Goal: Task Accomplishment & Management: Manage account settings

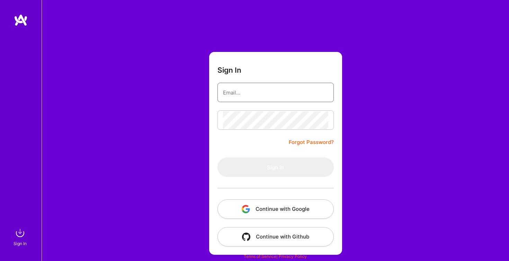
type input "[PERSON_NAME][EMAIL_ADDRESS][PERSON_NAME][DOMAIN_NAME]"
click at [275, 167] on button "Sign In" at bounding box center [275, 166] width 116 height 19
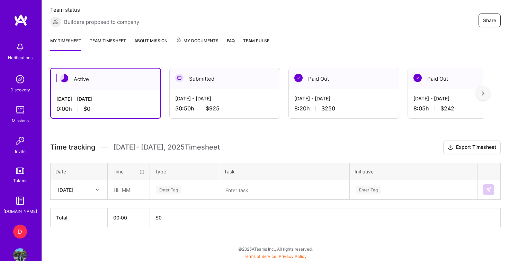
scroll to position [127, 0]
click at [203, 90] on div "[DATE] - [DATE] 30:50 h $925" at bounding box center [225, 103] width 110 height 28
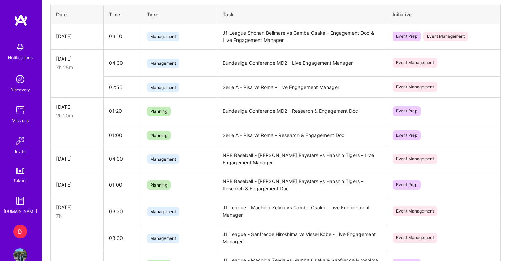
scroll to position [320, 0]
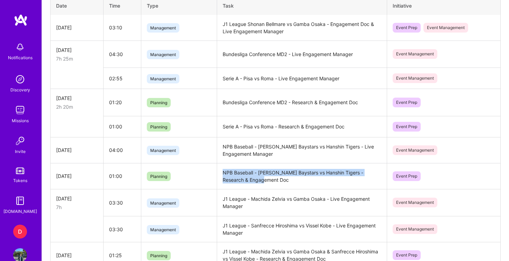
drag, startPoint x: 260, startPoint y: 182, endPoint x: 220, endPoint y: 175, distance: 40.7
click at [220, 175] on td "NPB Baseball - [PERSON_NAME] Baystars vs Hanshin Tigers - Research & Engagement…" at bounding box center [302, 176] width 170 height 26
copy td "NPB Baseball - [PERSON_NAME] Baystars vs Hanshin Tigers - Research & Engagement…"
click at [275, 192] on td "J1 League - Machida Zelvia vs Gamba Osaka - Live Engagement Manager" at bounding box center [302, 202] width 170 height 27
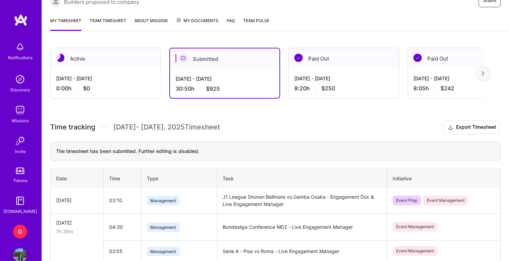
scroll to position [136, 0]
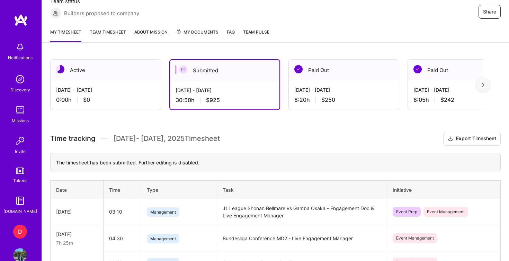
click at [138, 96] on div "[DATE] - [DATE] 0:00 h $0" at bounding box center [106, 95] width 110 height 28
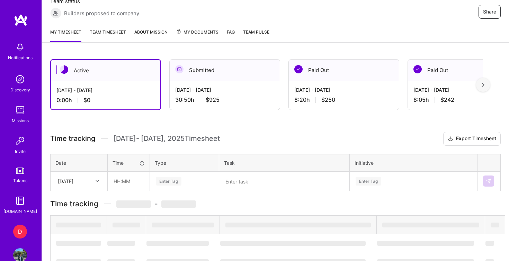
scroll to position [127, 0]
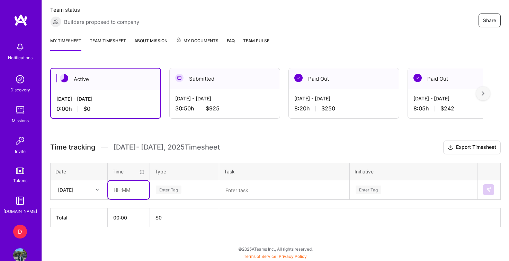
click at [124, 189] on input "text" at bounding box center [128, 190] width 41 height 18
type input "01:00"
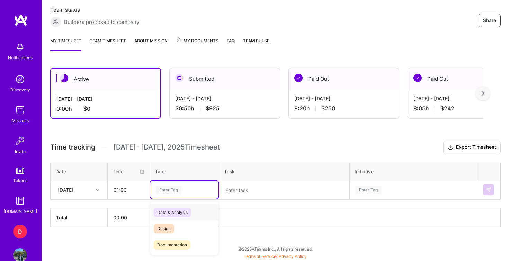
click at [183, 188] on div "Enter Tag" at bounding box center [184, 190] width 58 height 9
type input "e"
type input "pla"
click at [187, 209] on div "Planning" at bounding box center [184, 212] width 68 height 16
click at [371, 188] on div "Enter Tag" at bounding box center [413, 190] width 127 height 18
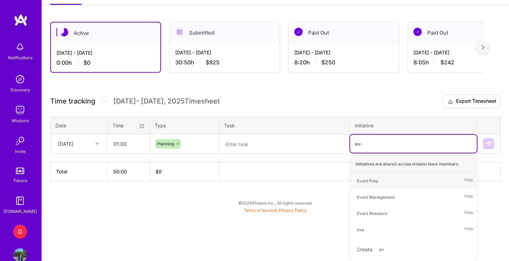
scroll to position [150, 0]
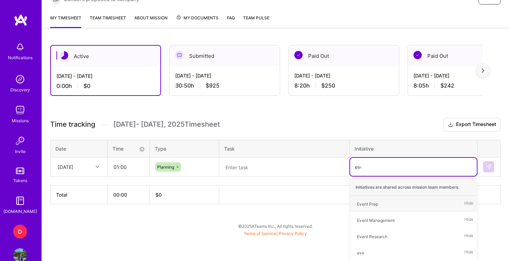
type input "even"
click at [377, 206] on div "Event Prep" at bounding box center [367, 203] width 21 height 7
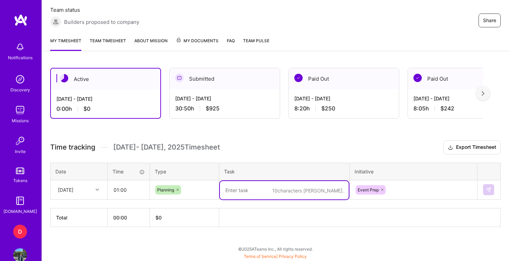
click at [318, 190] on div "10 characters min." at bounding box center [283, 190] width 129 height 0
paste textarea "NPB Baseball - [PERSON_NAME] Baystars vs Hanshin Tigers - Research & Engagement…"
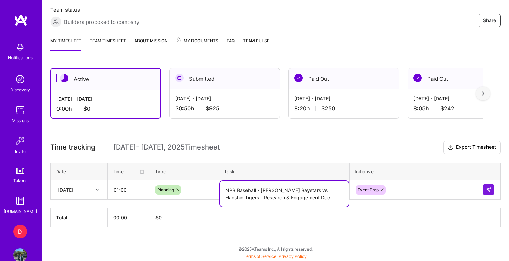
drag, startPoint x: 295, startPoint y: 190, endPoint x: 262, endPoint y: 188, distance: 33.0
click at [262, 188] on textarea "NPB Baseball - [PERSON_NAME] Baystars vs Hanshin Tigers - Research & Engagement…" at bounding box center [284, 194] width 129 height 26
drag, startPoint x: 303, startPoint y: 191, endPoint x: 335, endPoint y: 191, distance: 32.5
click at [335, 191] on textarea "NPB Baseball - Yomiuri Giants vs Hanshin Tigers - Research & Engagement Doc" at bounding box center [284, 194] width 129 height 26
type textarea "NPB Baseball - Yomiuri Giants vs [PERSON_NAME] - Research & Engagement Doc"
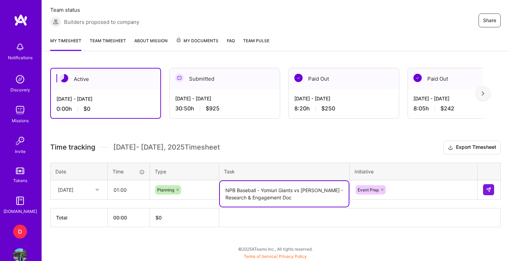
click at [415, 188] on div "Event Prep" at bounding box center [413, 190] width 127 height 18
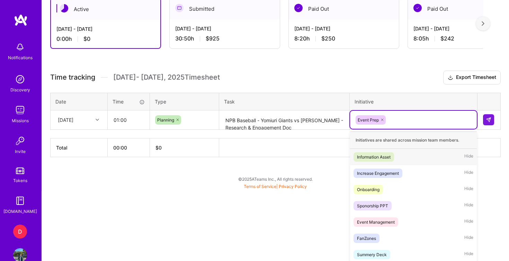
scroll to position [210, 0]
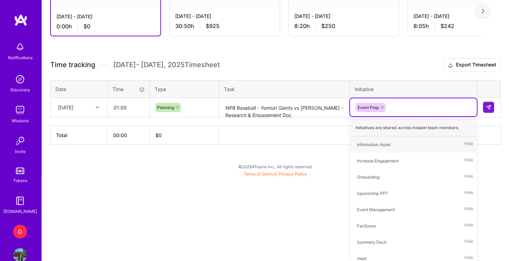
click at [390, 76] on div "Active [DATE] - [DATE] 0:00 h $0 Submitted [DATE] - [DATE] 30:50 h $925 Paid Ou…" at bounding box center [275, 77] width 467 height 201
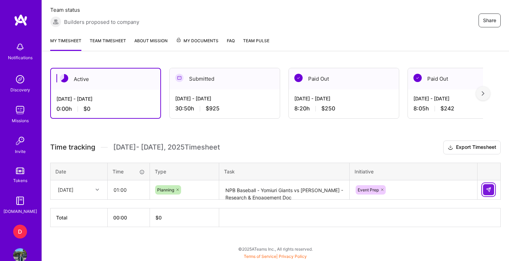
click at [487, 191] on img at bounding box center [489, 190] width 6 height 6
